Goal: Task Accomplishment & Management: Manage account settings

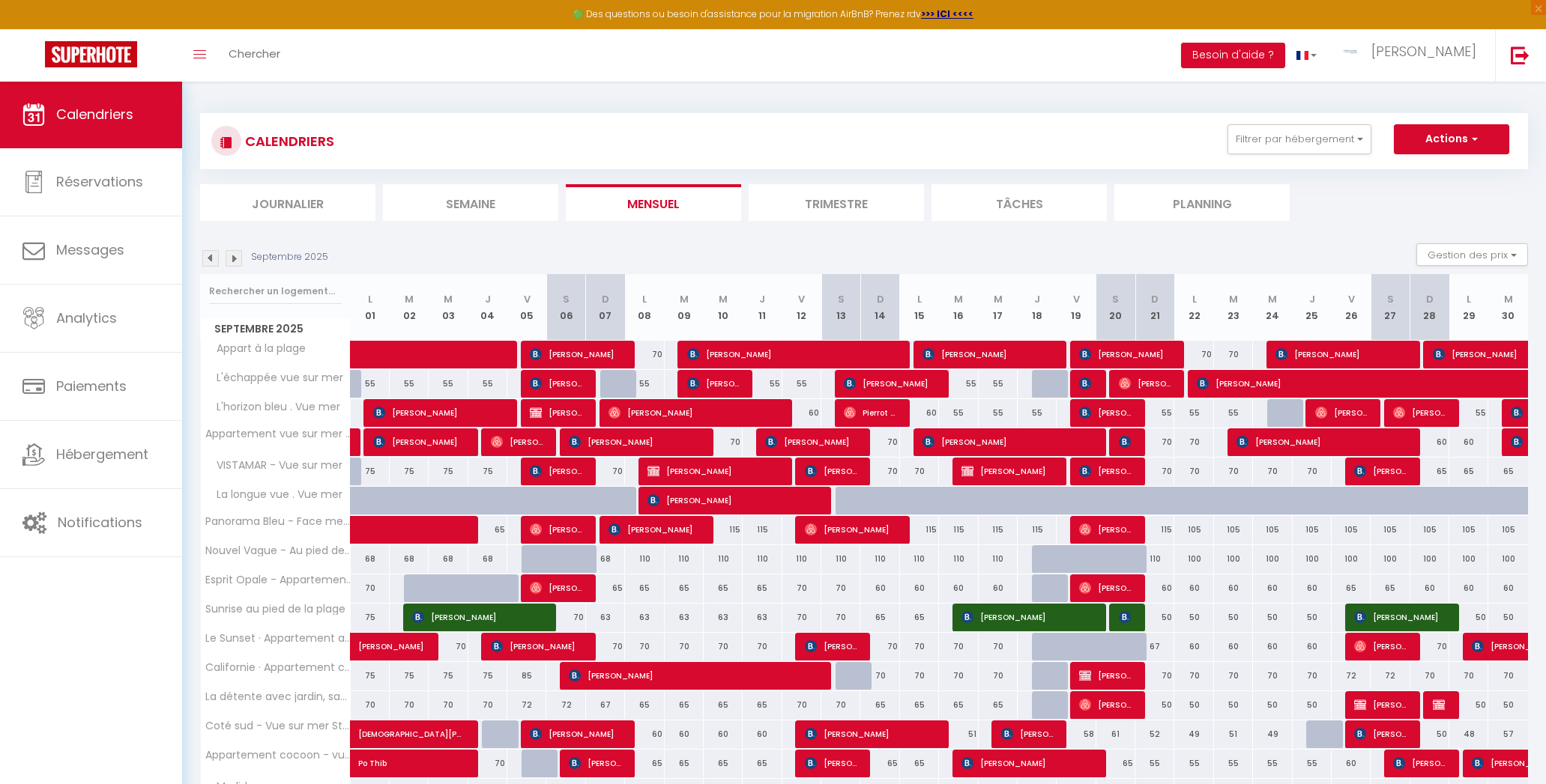
click at [215, 262] on img at bounding box center [211, 258] width 17 height 17
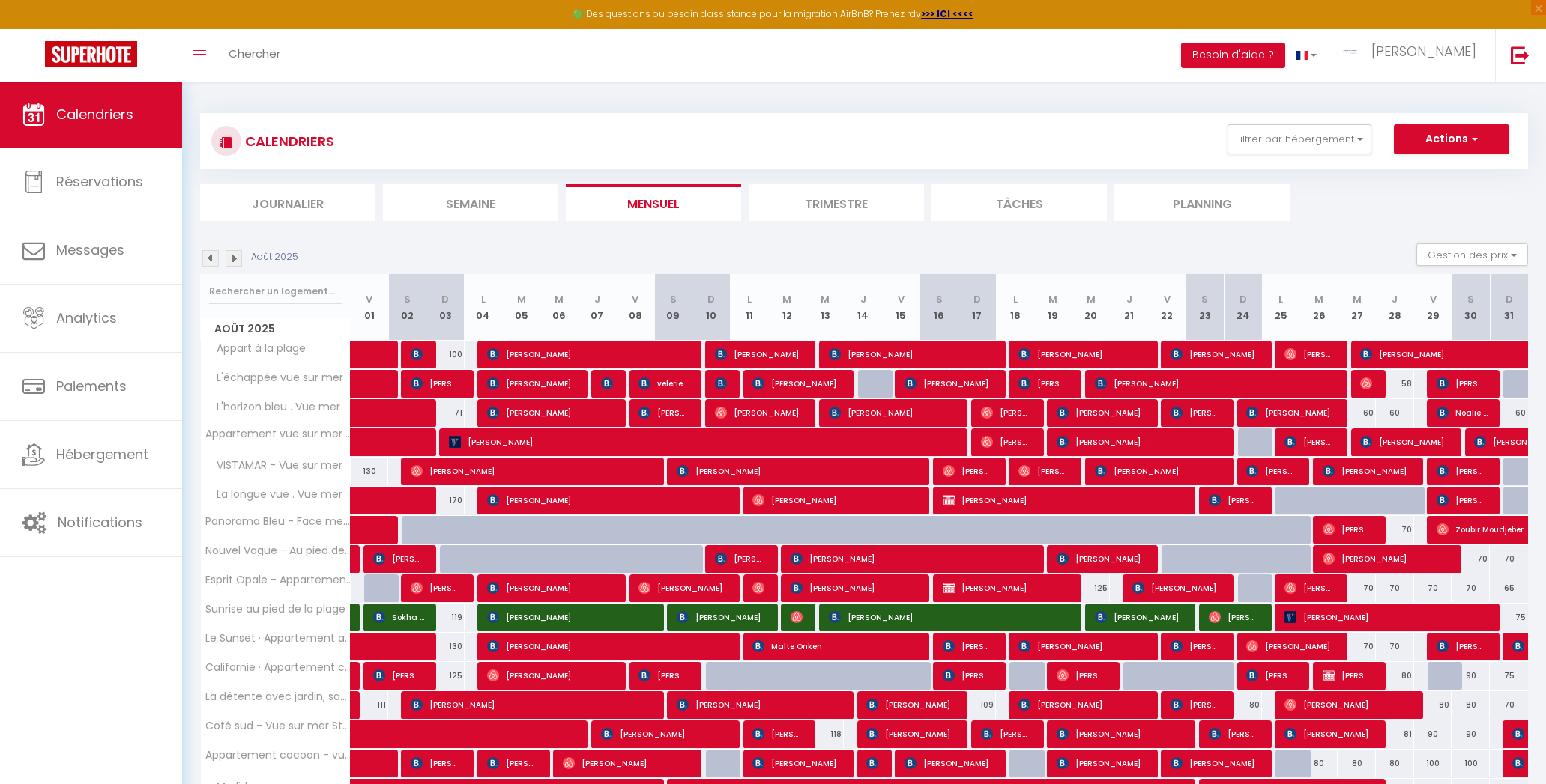
click at [212, 262] on img at bounding box center [211, 258] width 17 height 17
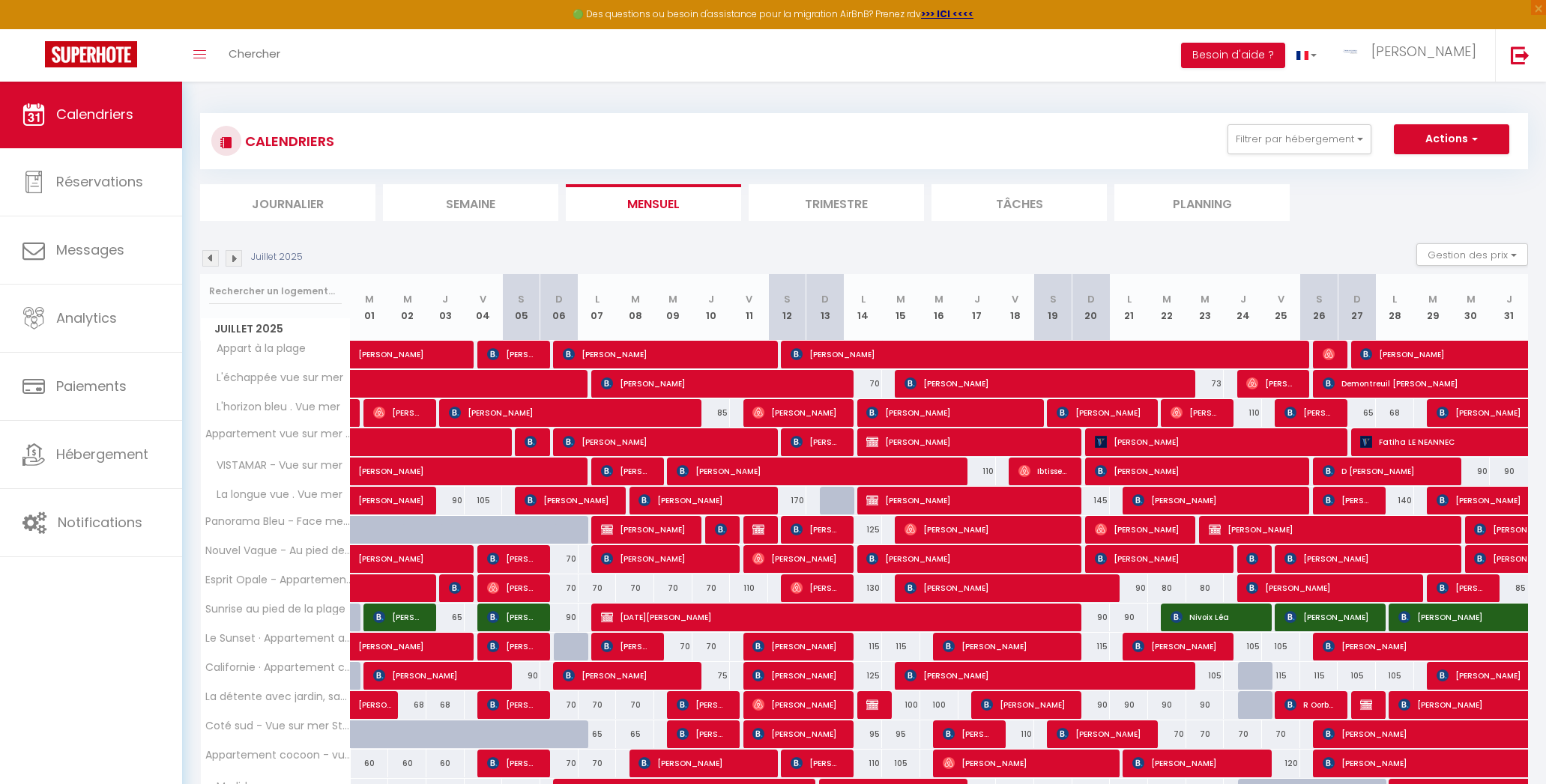
click at [212, 262] on img at bounding box center [211, 258] width 17 height 17
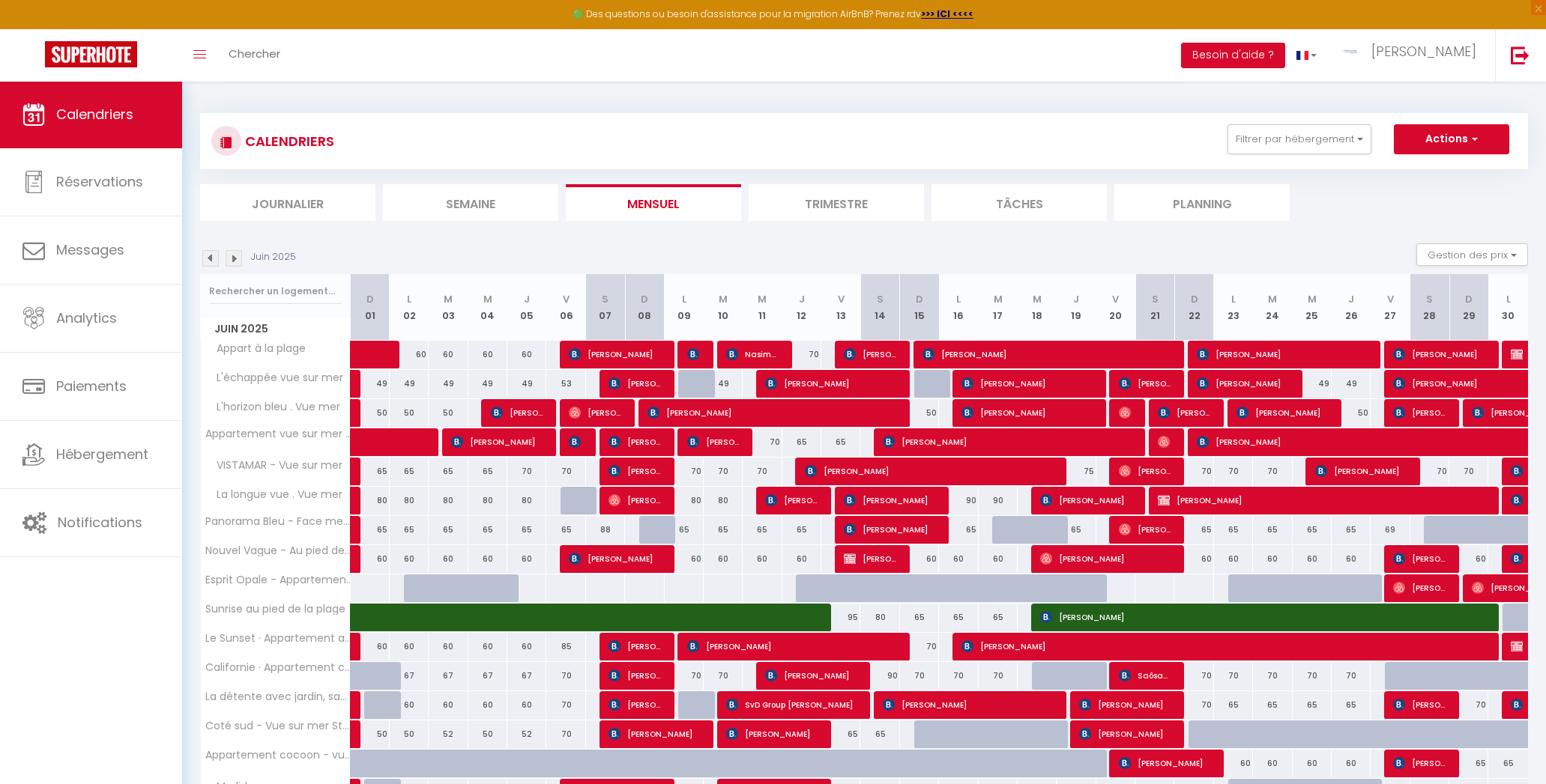
click at [212, 262] on img at bounding box center [211, 258] width 17 height 17
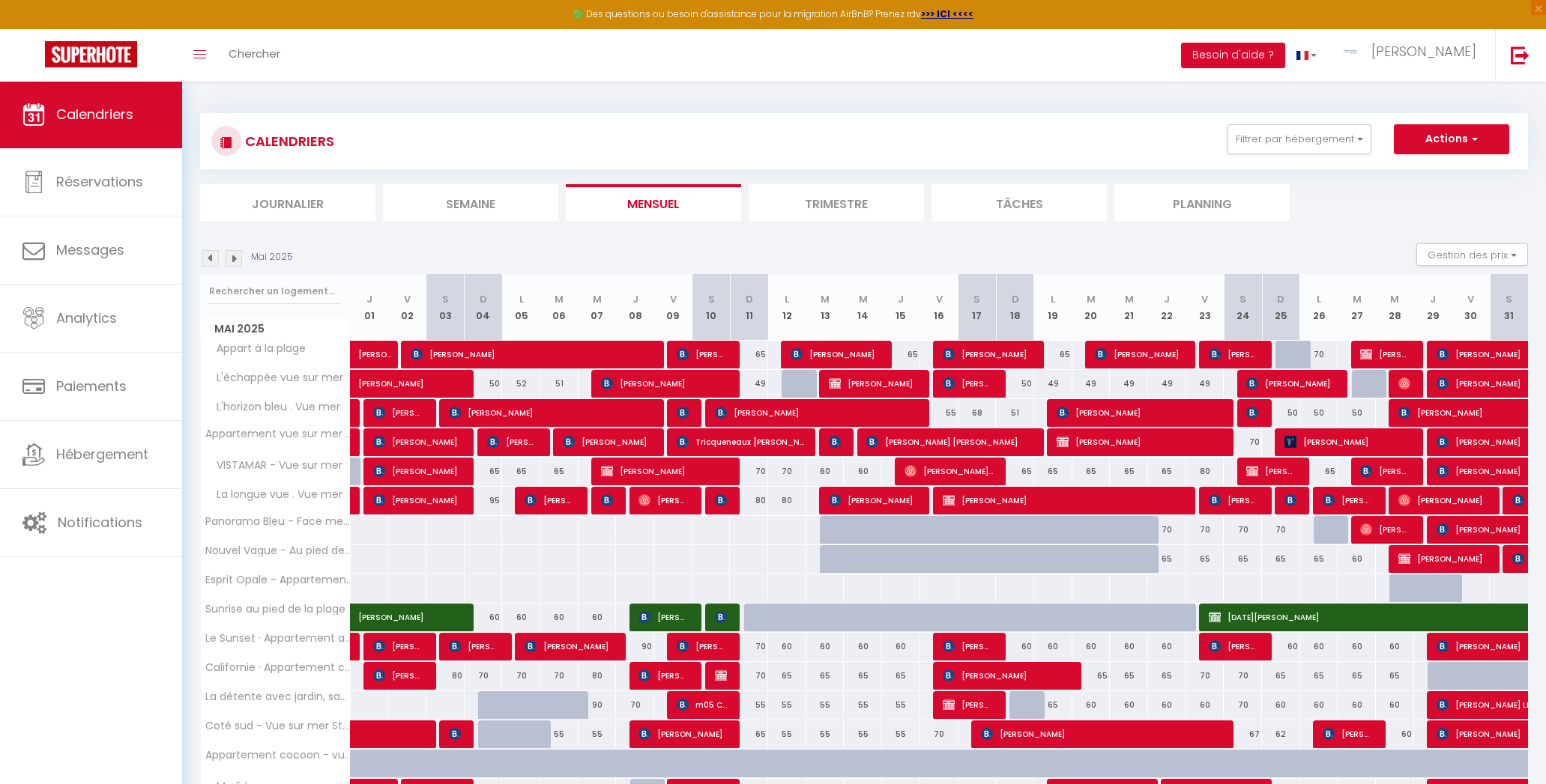
click at [212, 262] on img at bounding box center [211, 258] width 17 height 17
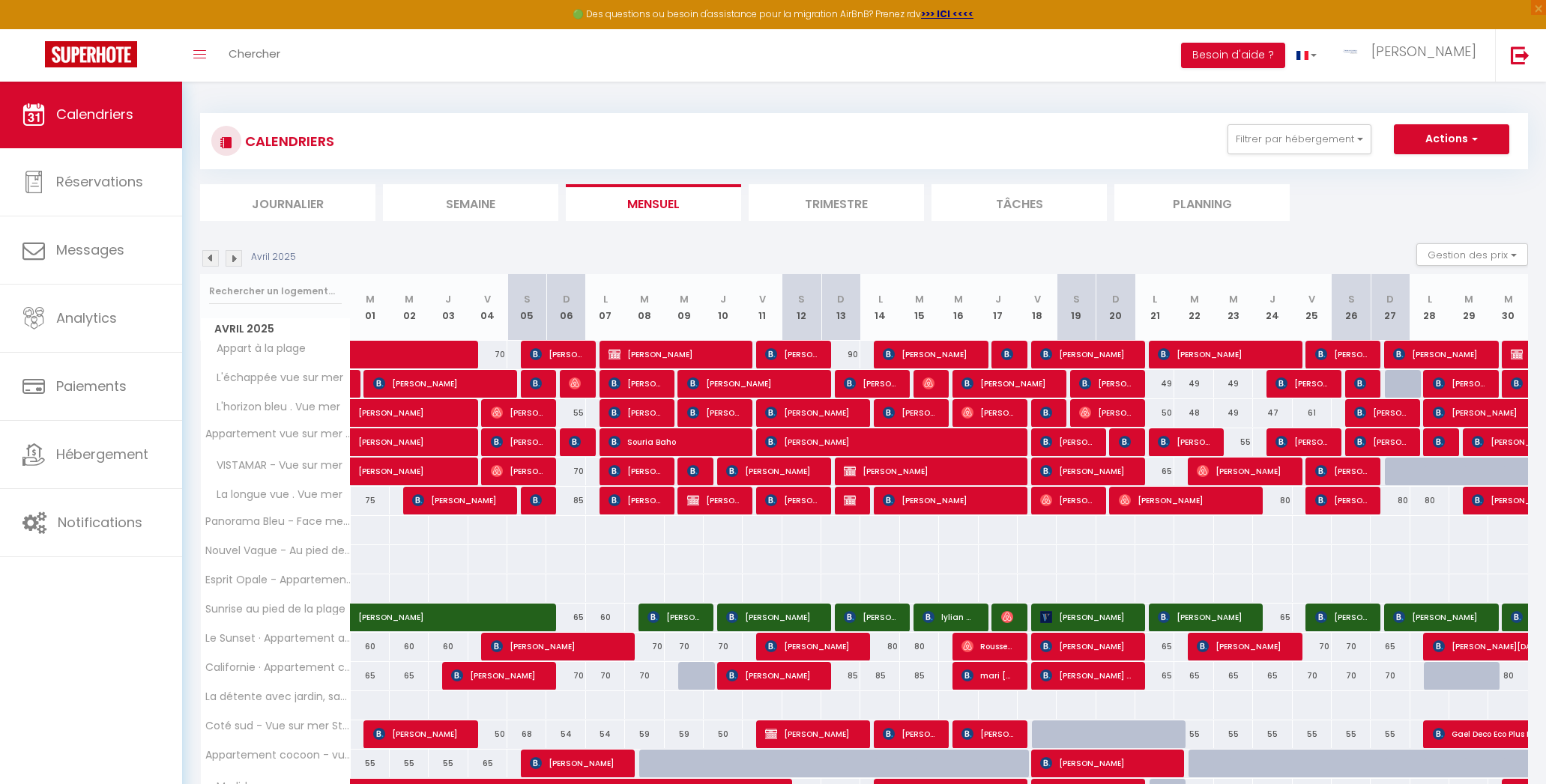
click at [212, 262] on img at bounding box center [211, 258] width 17 height 17
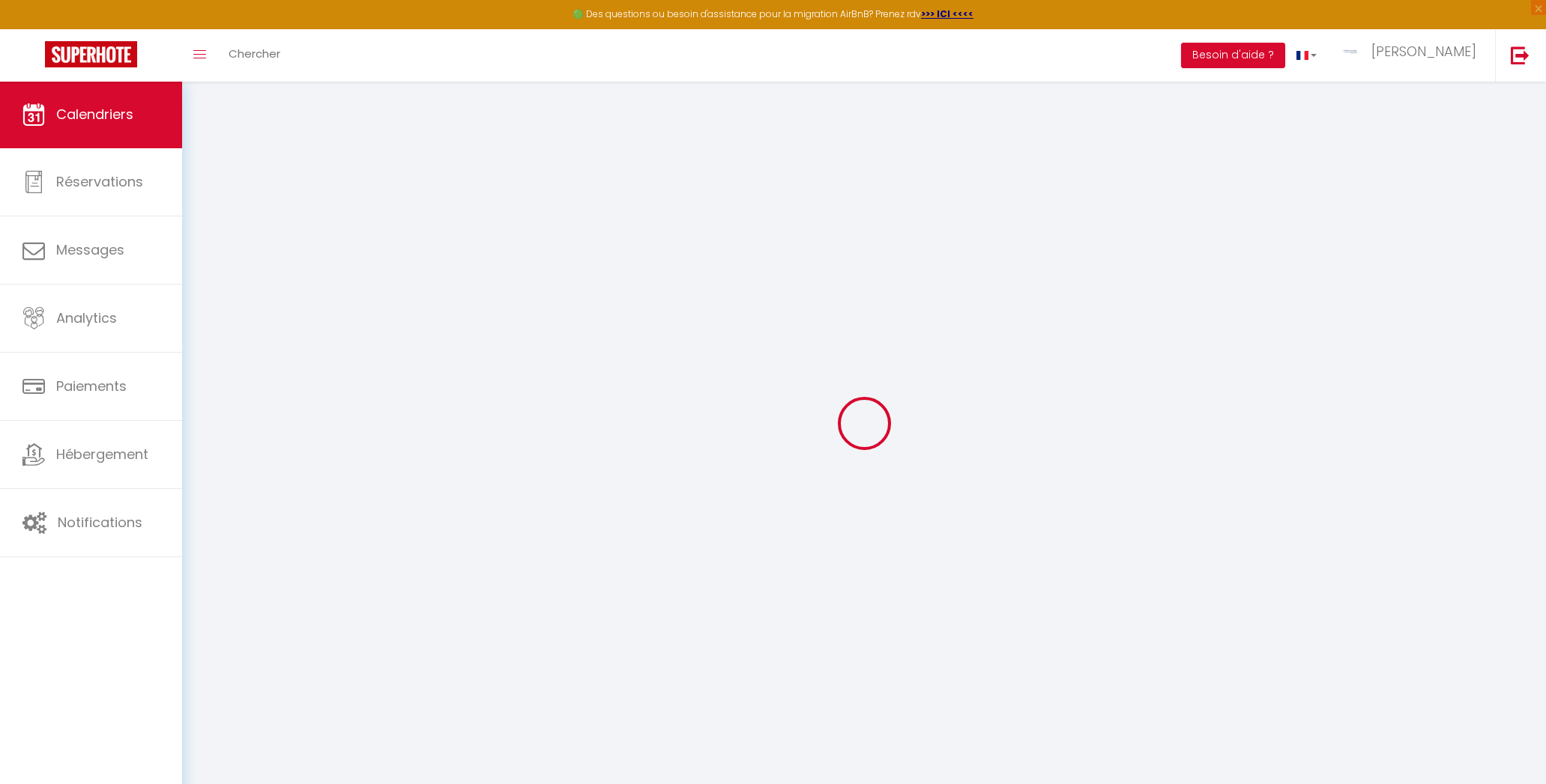
select select
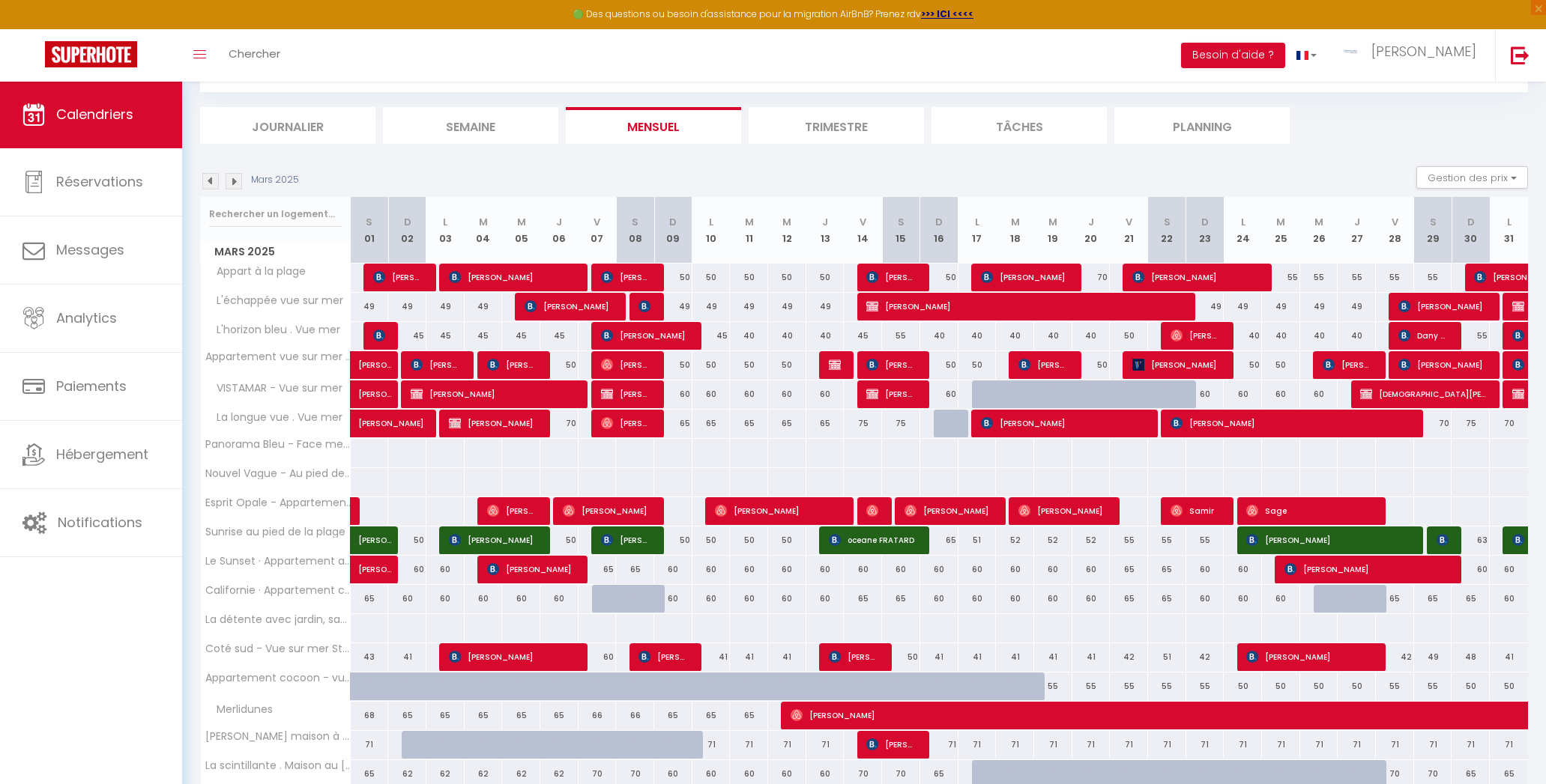
scroll to position [88, 0]
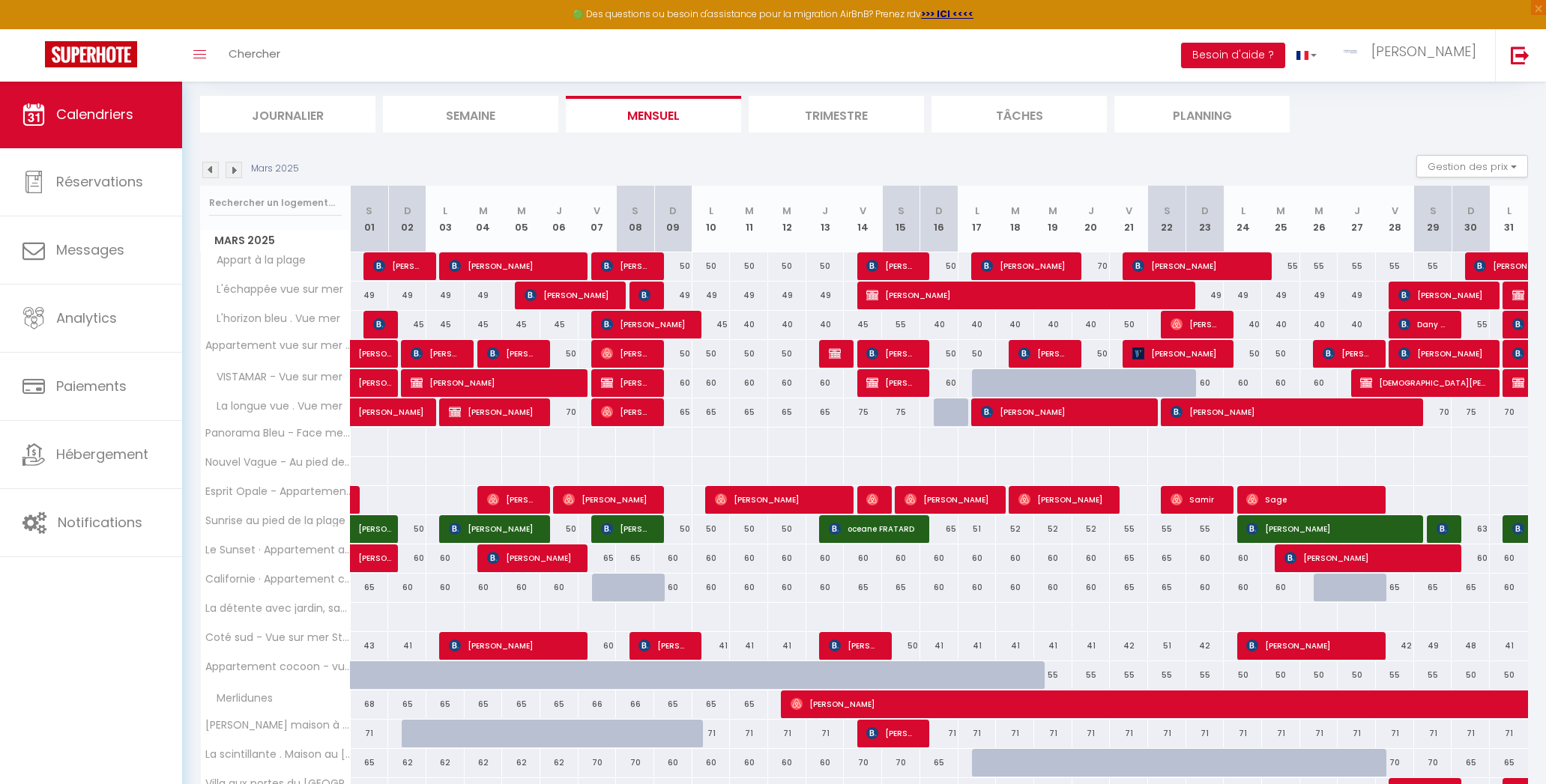
click at [623, 326] on span "[PERSON_NAME]" at bounding box center [646, 324] width 89 height 28
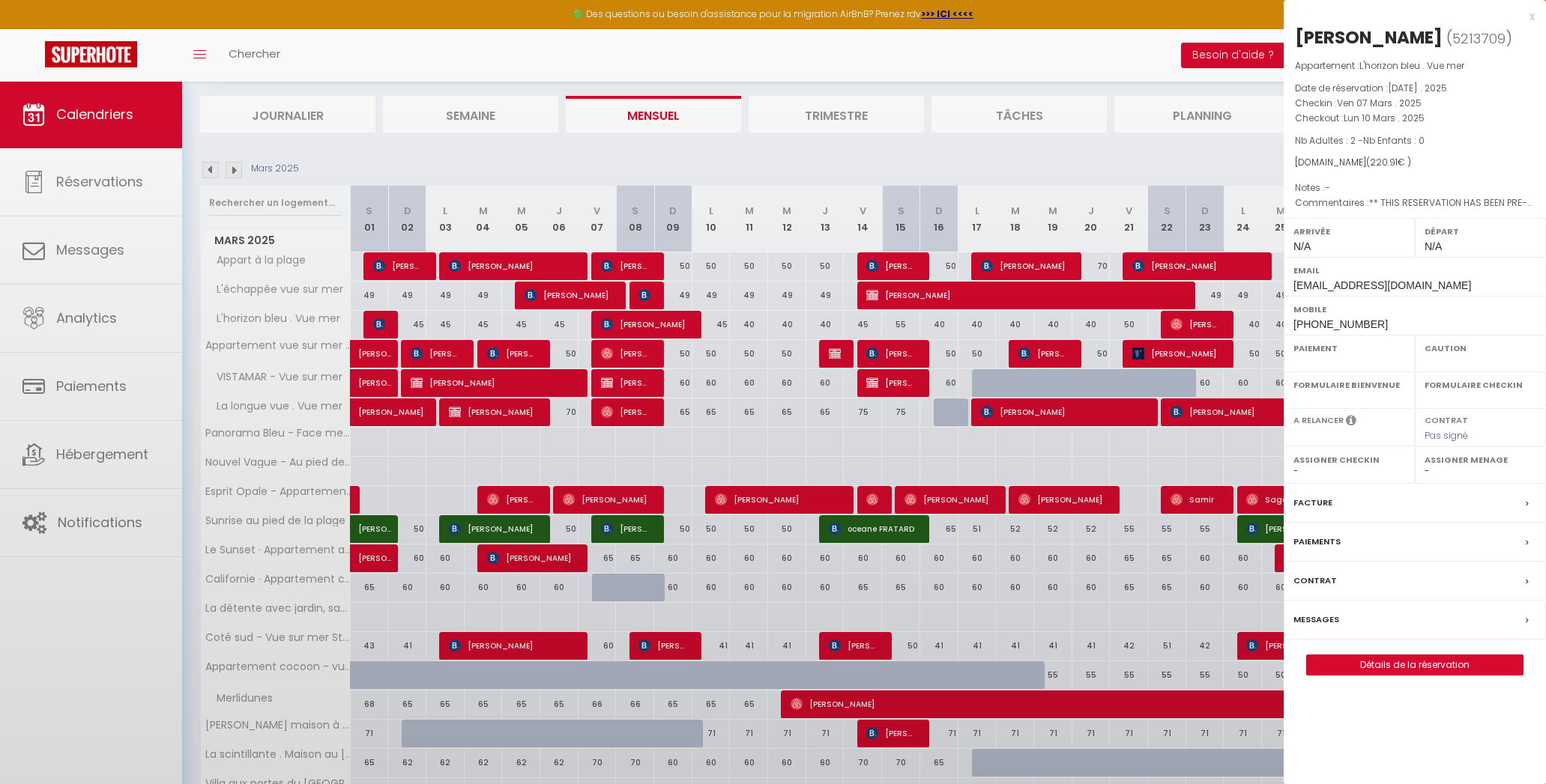
select select "OK"
select select "KO"
select select "0"
select select "1"
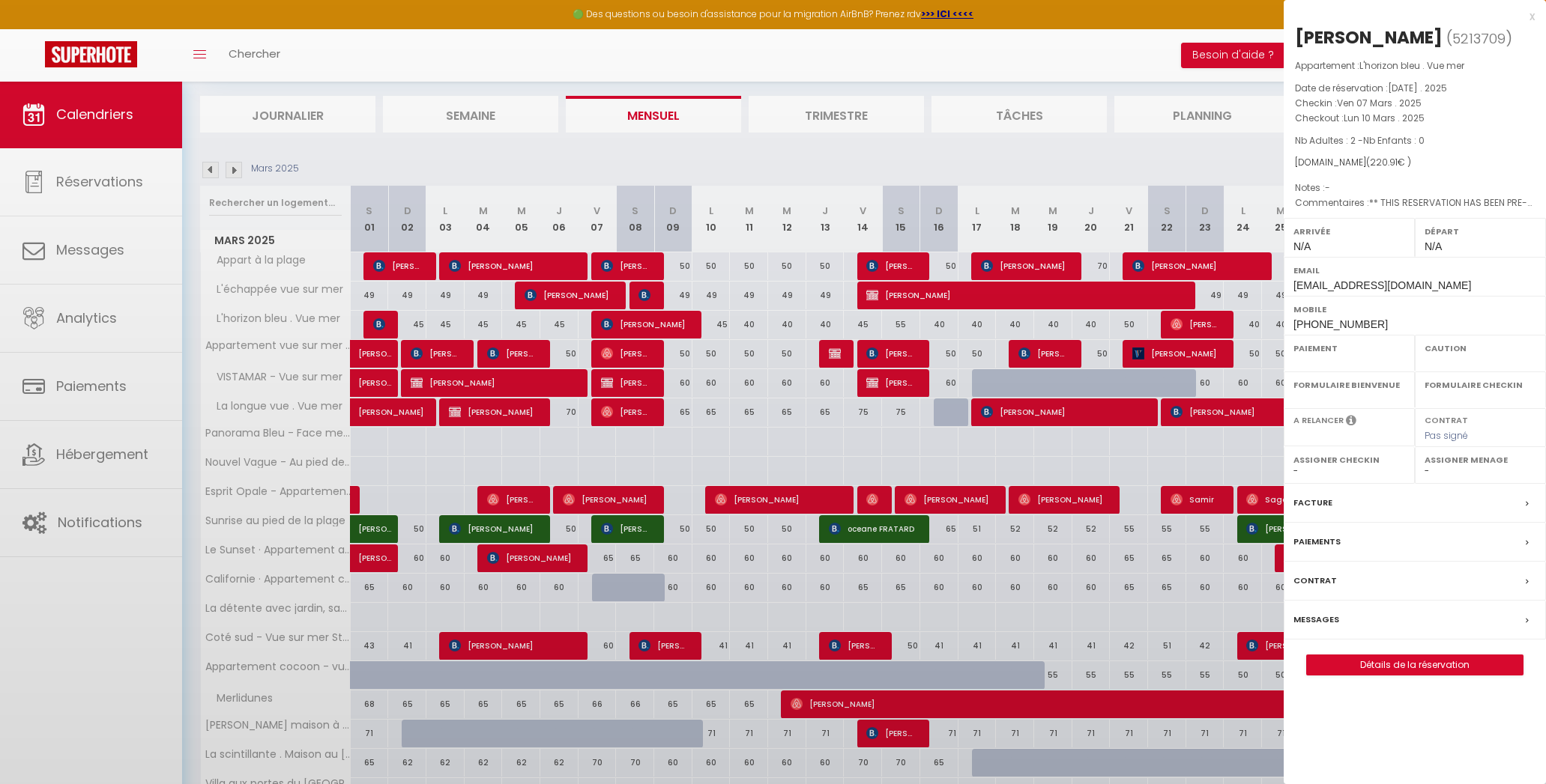
select select
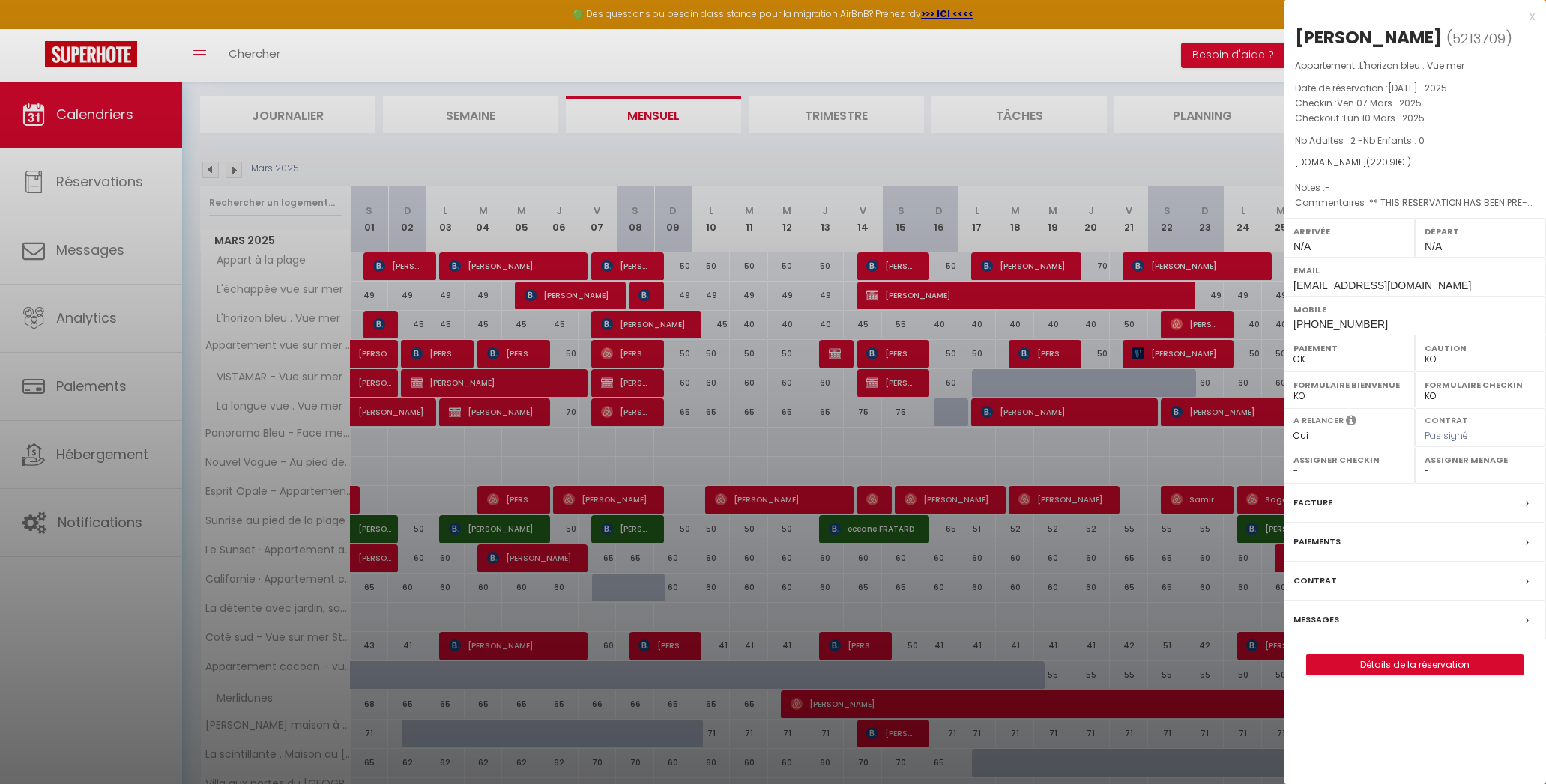
select select "3816"
click at [1315, 612] on label "Messages" at bounding box center [1317, 619] width 46 height 16
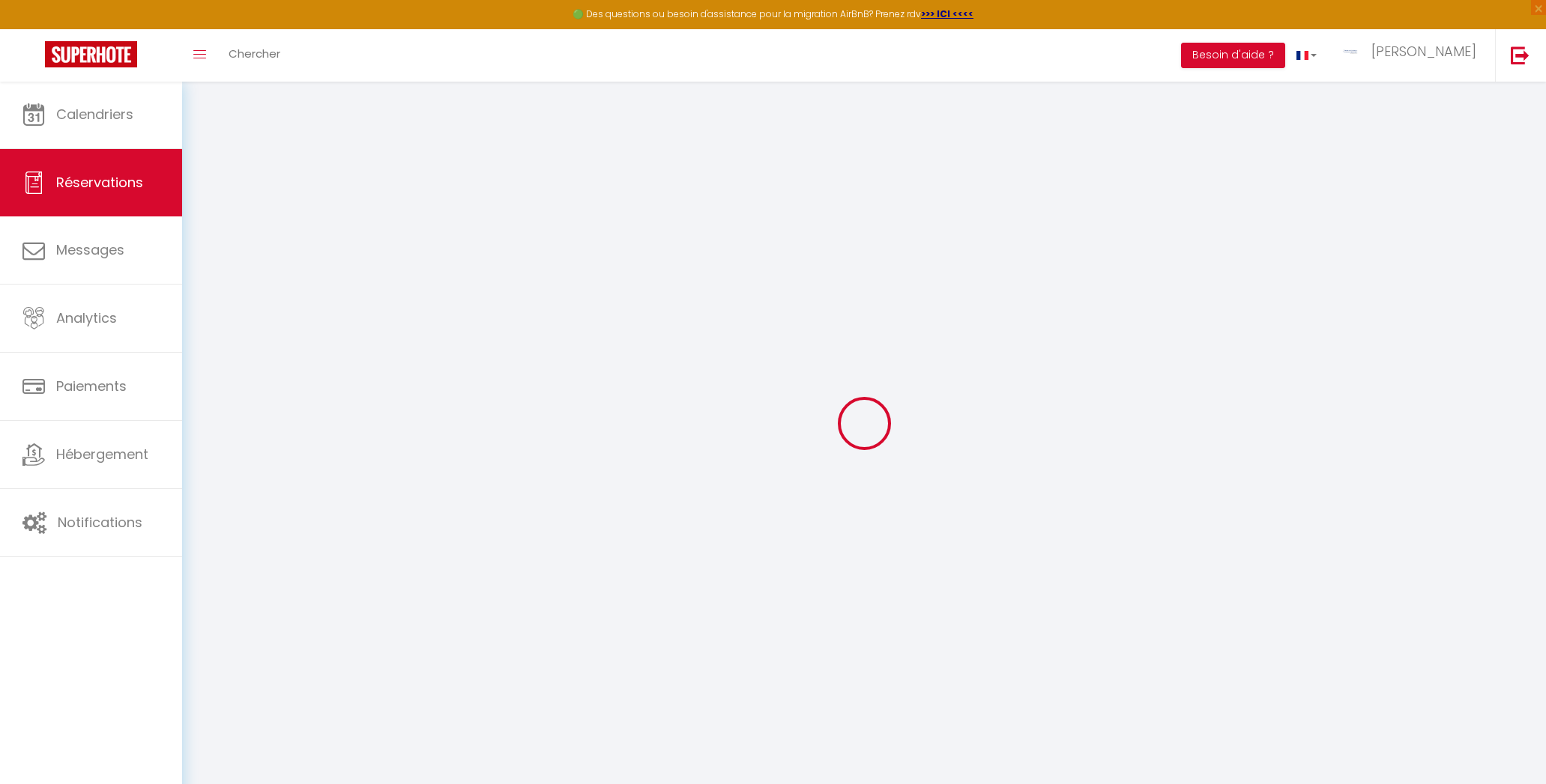
select select
checkbox input "false"
select select
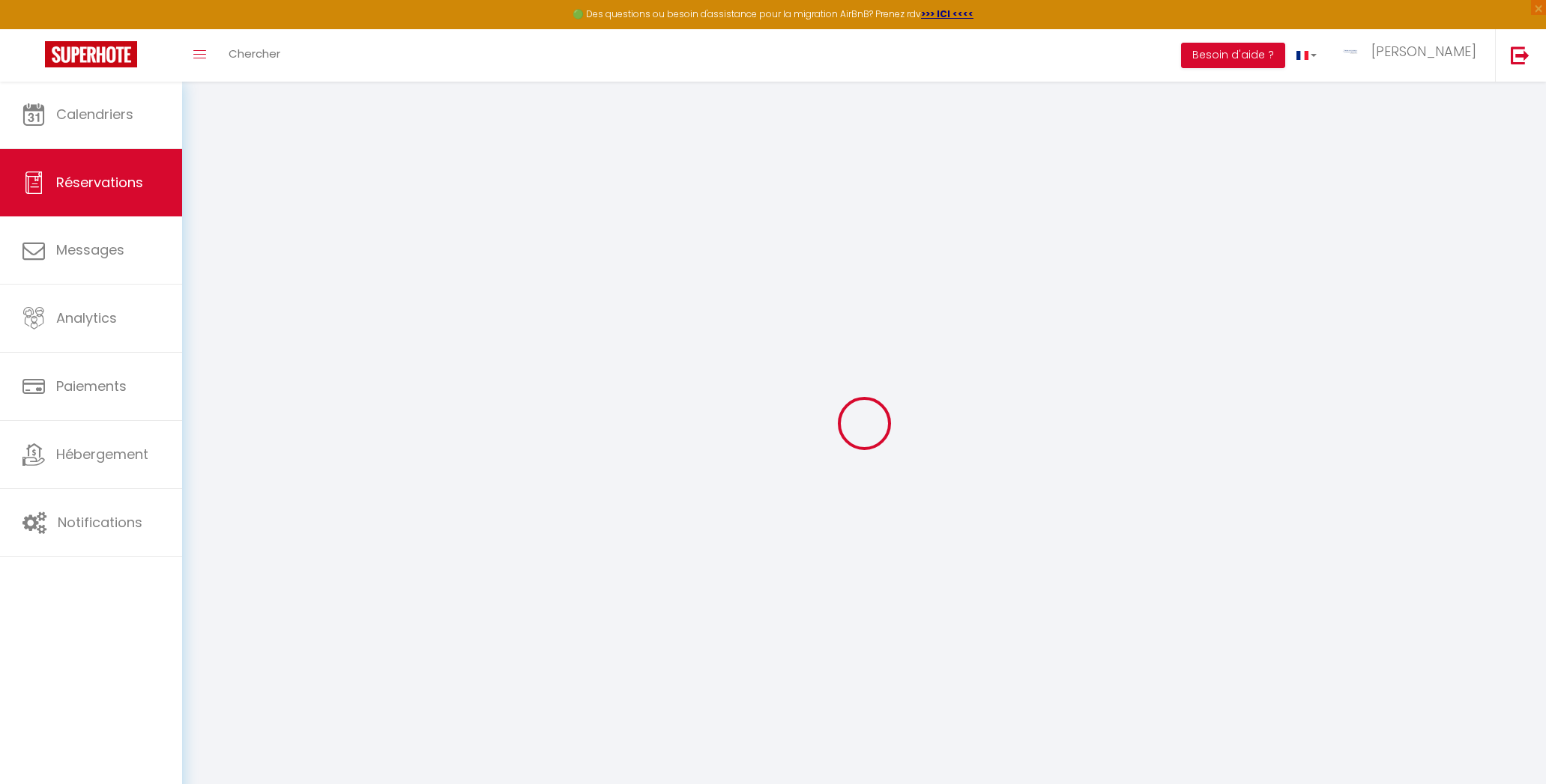
checkbox input "false"
type textarea "** THIS RESERVATION HAS BEEN PRE-PAID ** Reservation has a cancellation grace p…"
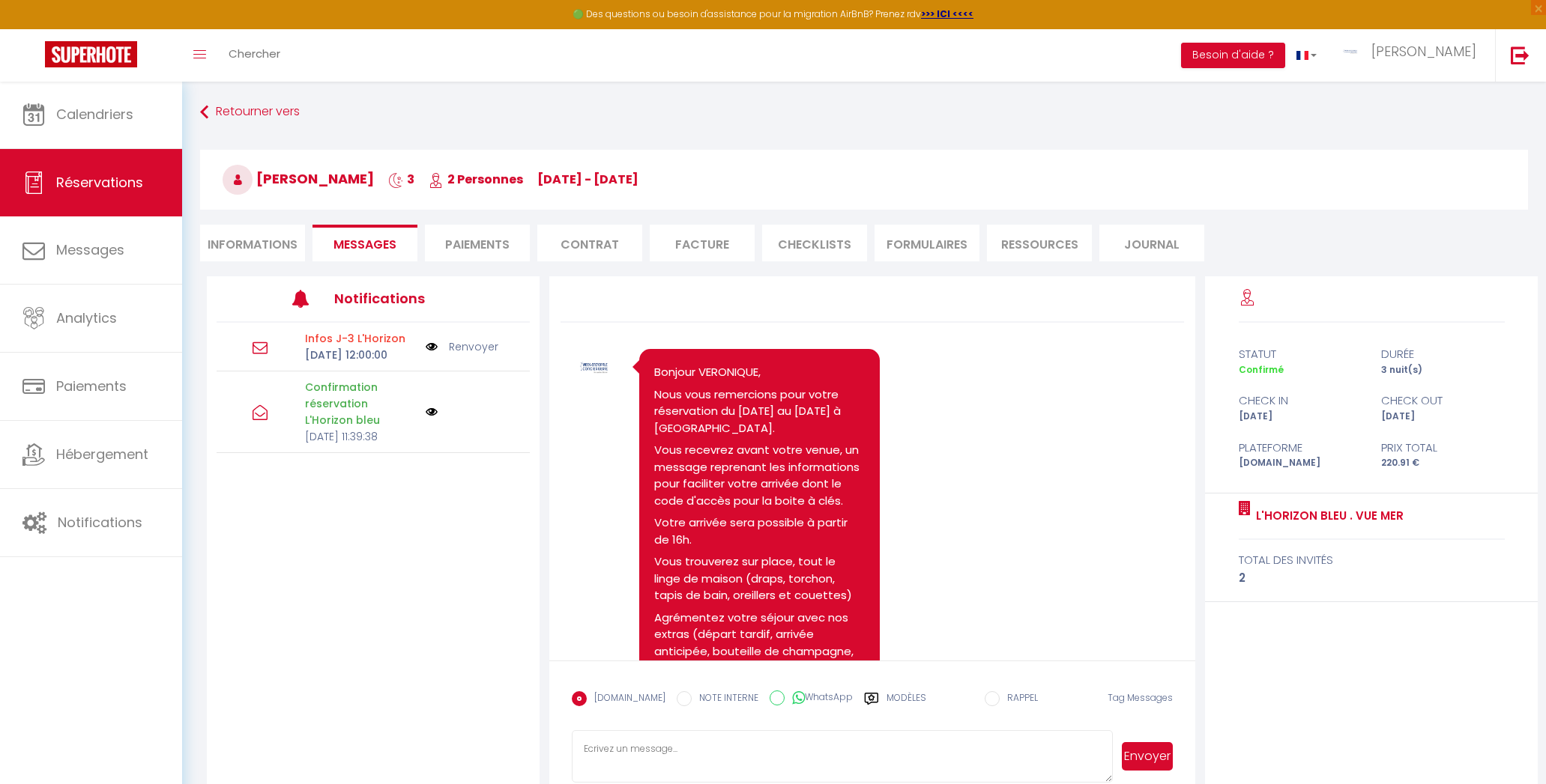
scroll to position [2724, 0]
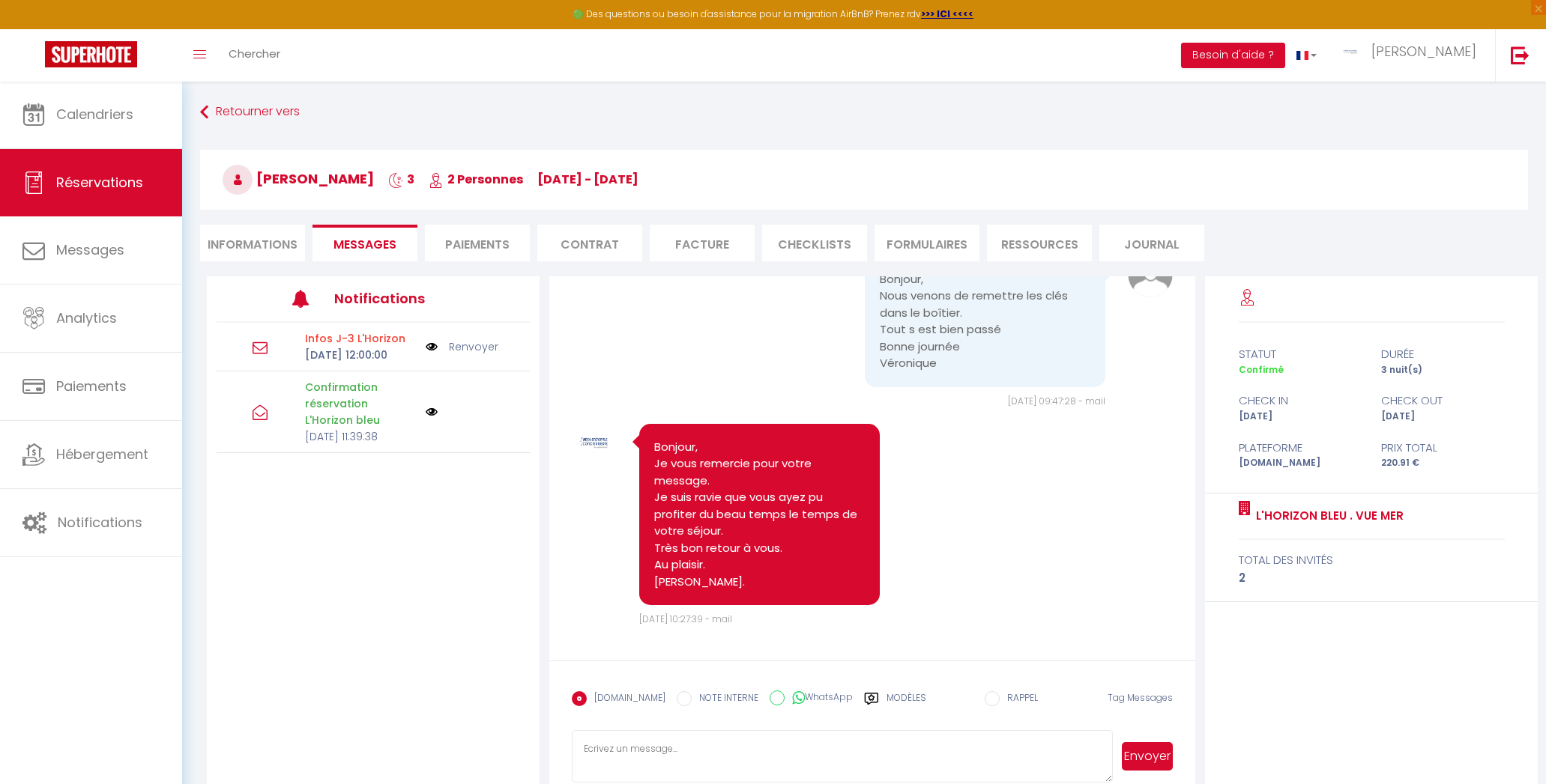
click at [465, 251] on li "Paiements" at bounding box center [477, 243] width 105 height 37
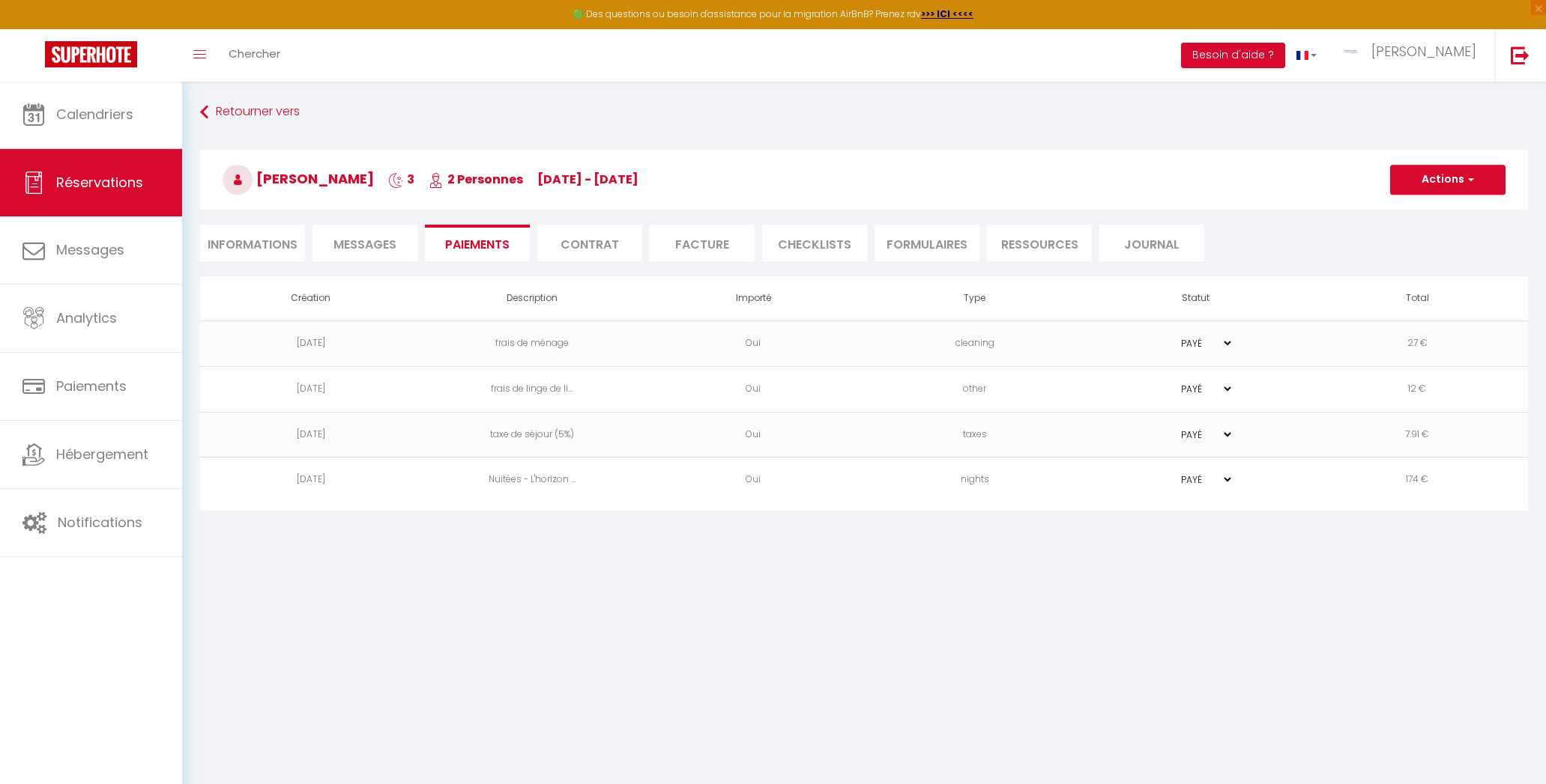
click at [366, 245] on span "Messages" at bounding box center [365, 244] width 63 height 17
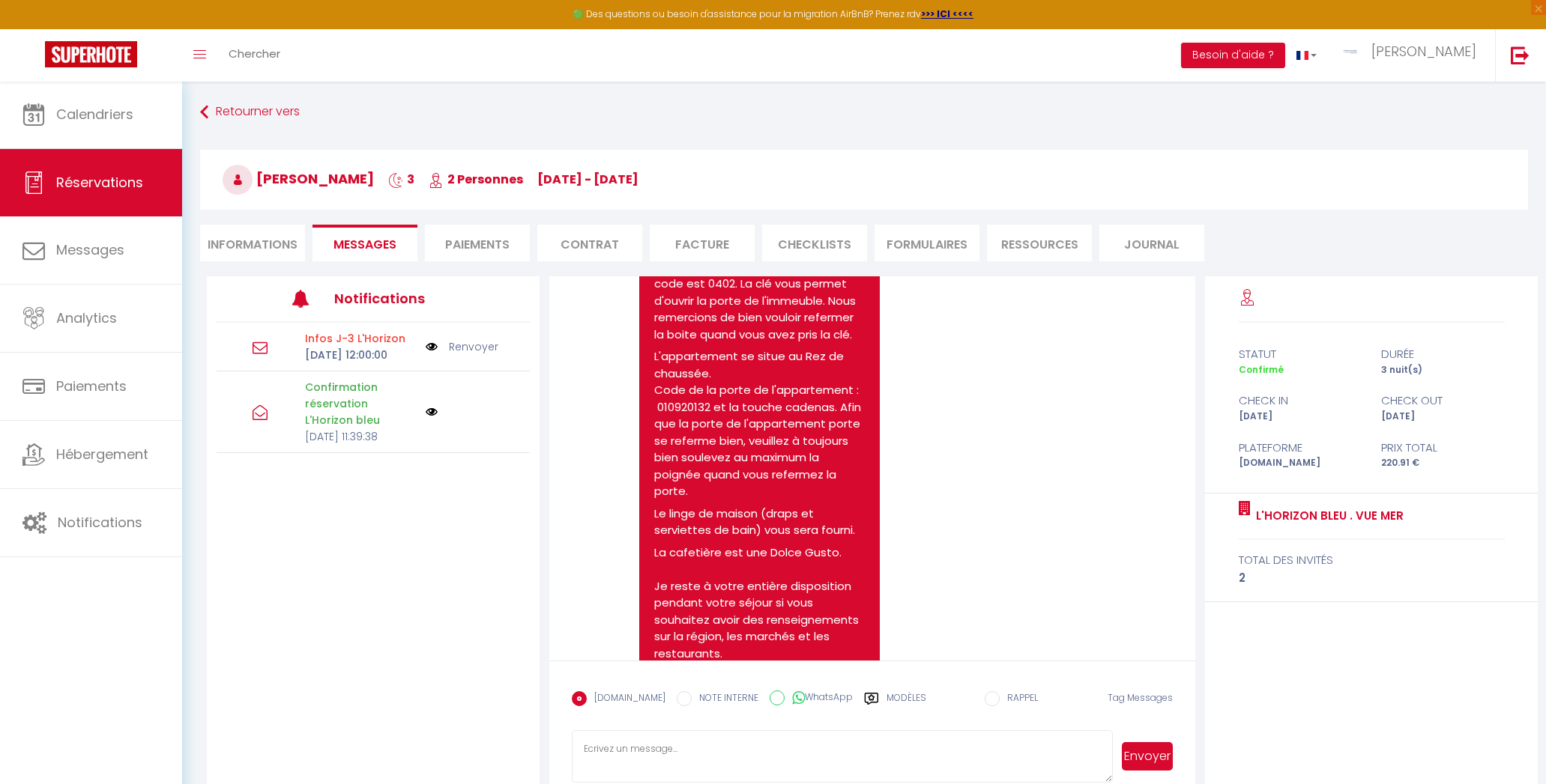
scroll to position [1438, 0]
